Goal: Find contact information: Find contact information

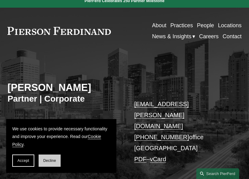
scroll to position [6, 0]
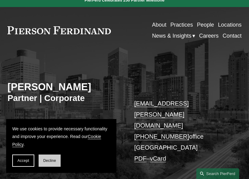
click at [53, 159] on button "Decline" at bounding box center [50, 161] width 22 height 12
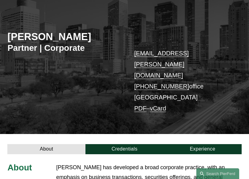
scroll to position [56, 0]
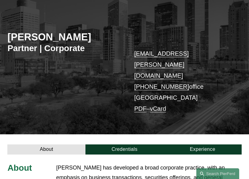
click at [164, 105] on link "vCard" at bounding box center [158, 108] width 16 height 7
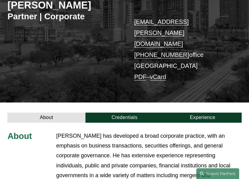
scroll to position [87, 0]
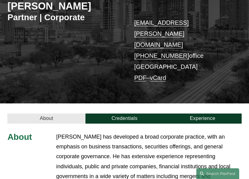
click at [65, 114] on link "About" at bounding box center [46, 119] width 78 height 10
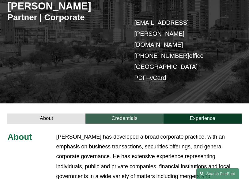
click at [137, 114] on link "Credentials" at bounding box center [125, 119] width 78 height 10
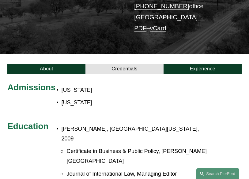
scroll to position [133, 0]
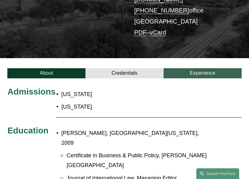
click at [197, 68] on link "Experience" at bounding box center [203, 73] width 78 height 10
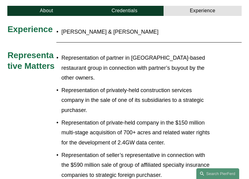
scroll to position [196, 0]
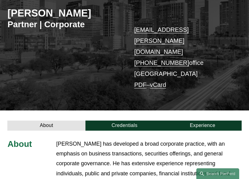
scroll to position [78, 0]
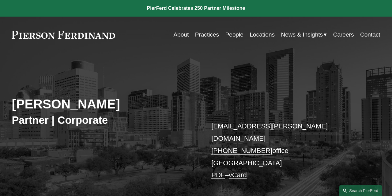
click at [184, 35] on link "About" at bounding box center [181, 35] width 15 height 12
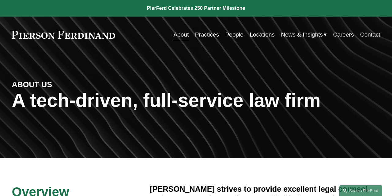
click at [253, 36] on link "Locations" at bounding box center [262, 35] width 25 height 12
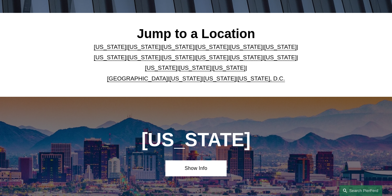
scroll to position [146, 0]
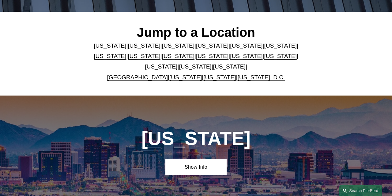
click at [213, 70] on link "[US_STATE]" at bounding box center [229, 66] width 33 height 6
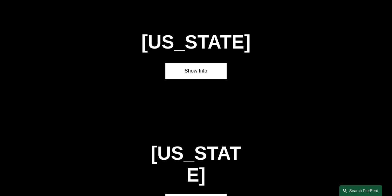
scroll to position [1795, 0]
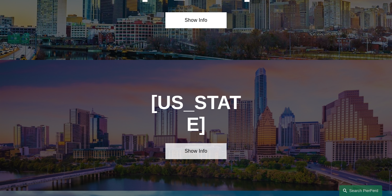
click at [207, 143] on link "Show Info" at bounding box center [197, 151] width 62 height 16
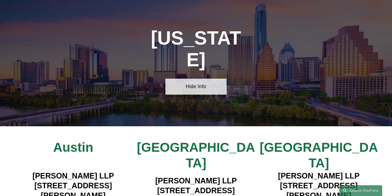
scroll to position [1862, 0]
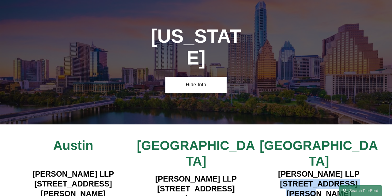
drag, startPoint x: 280, startPoint y: 90, endPoint x: 361, endPoint y: 88, distance: 80.7
click at [361, 169] on h4 "[PERSON_NAME] LLP [STREET_ADDRESS][PERSON_NAME]" at bounding box center [319, 193] width 123 height 49
copy h4 "[STREET_ADDRESS][PERSON_NAME]"
